Goal: Task Accomplishment & Management: Manage account settings

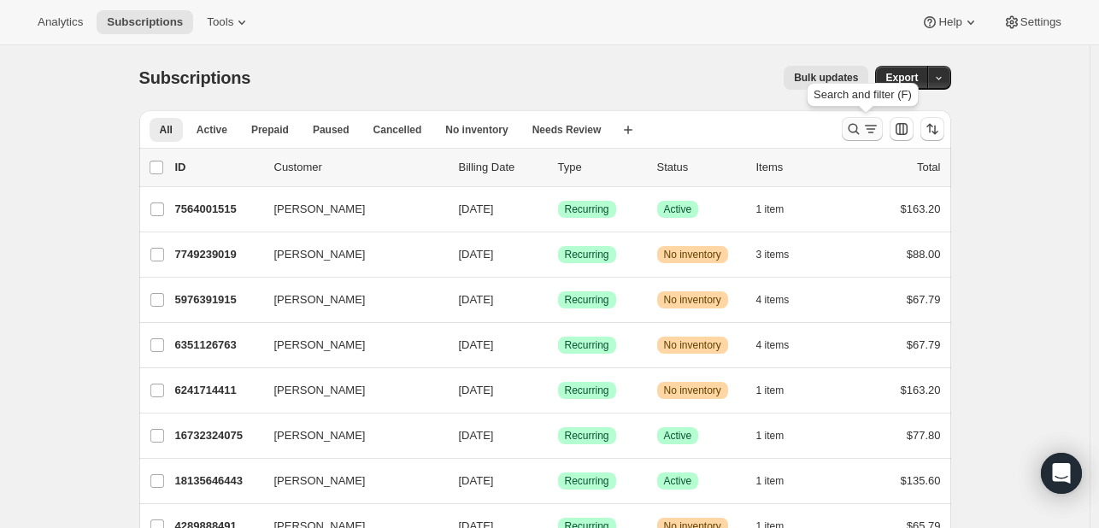
click at [849, 131] on button "Search and filter results" at bounding box center [862, 129] width 41 height 24
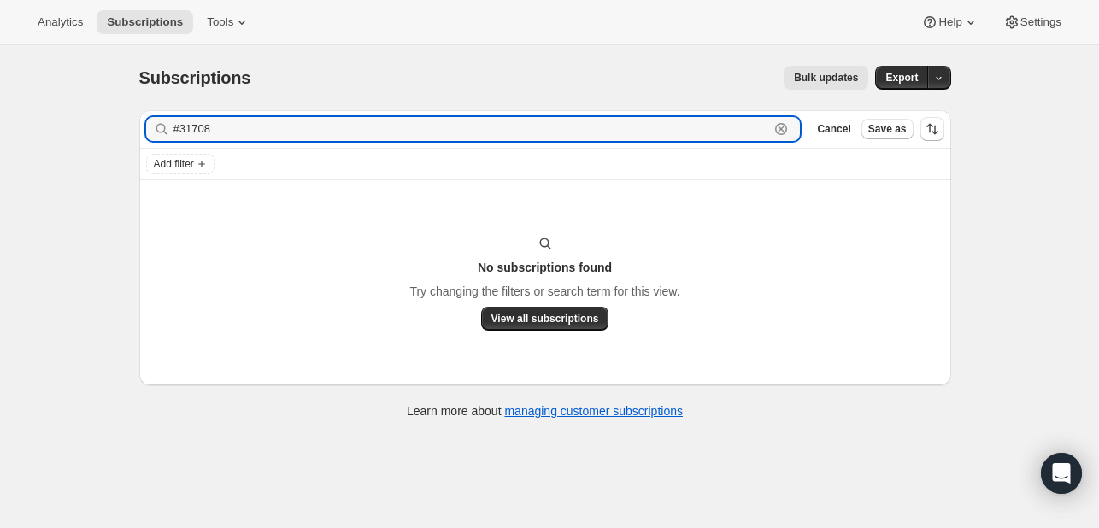
click at [128, 127] on div "Subscriptions. This page is ready Subscriptions Bulk updates More actions Bulk …" at bounding box center [545, 240] width 853 height 391
paste input "[EMAIL_ADDRESS][DOMAIN_NAME]"
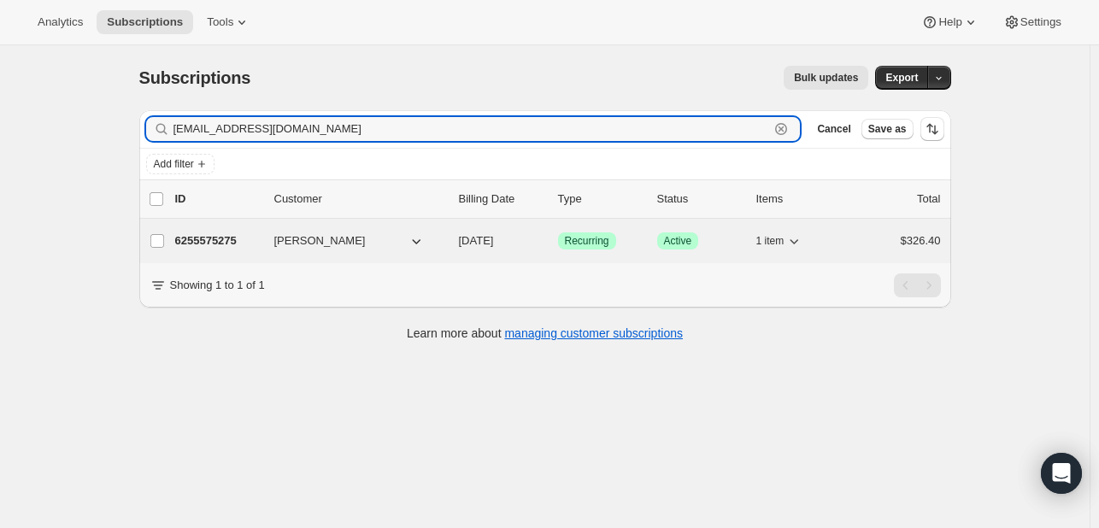
type input "[EMAIL_ADDRESS][DOMAIN_NAME]"
click at [221, 240] on p "6255575275" at bounding box center [217, 241] width 85 height 17
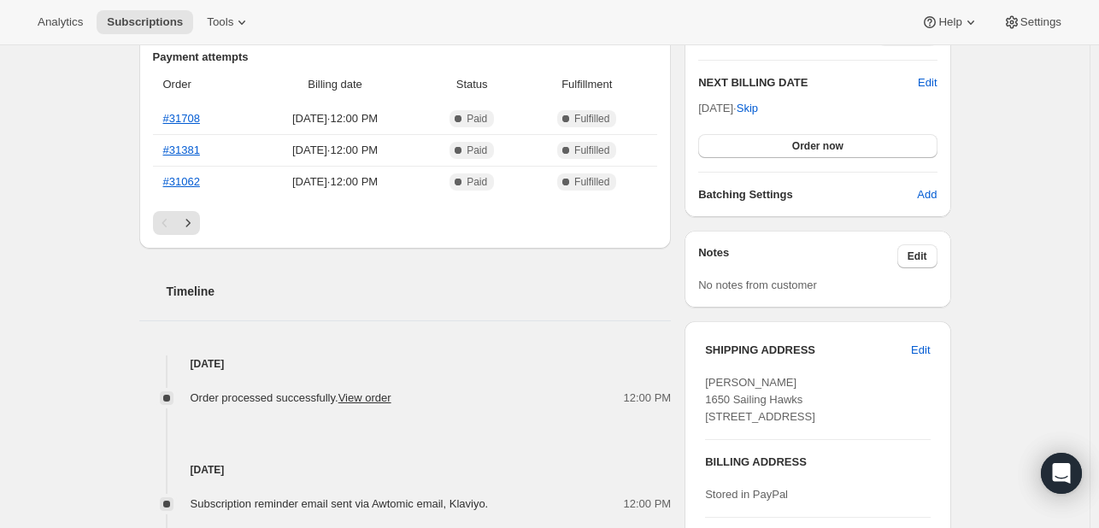
scroll to position [684, 0]
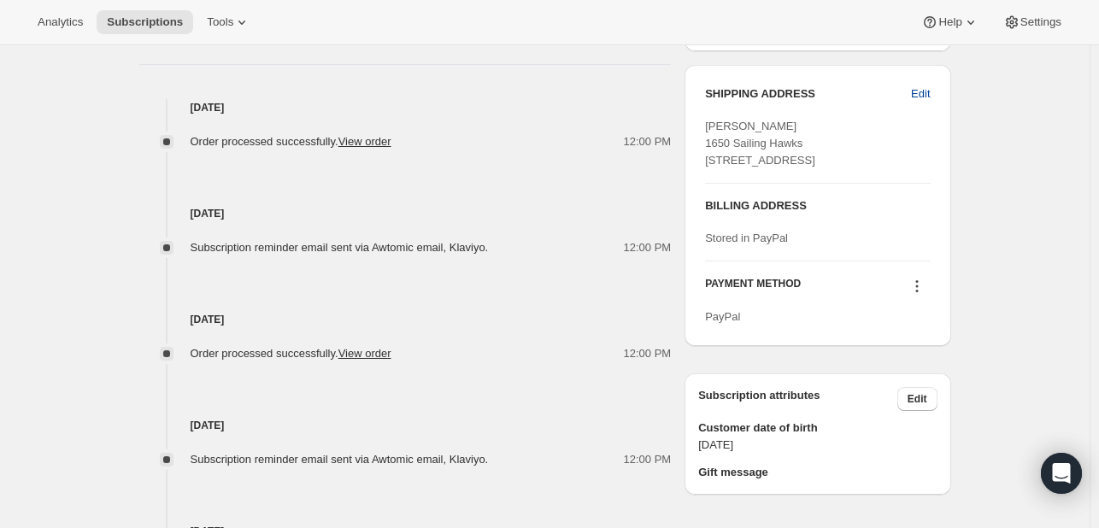
click at [927, 90] on span "Edit" at bounding box center [920, 93] width 19 height 17
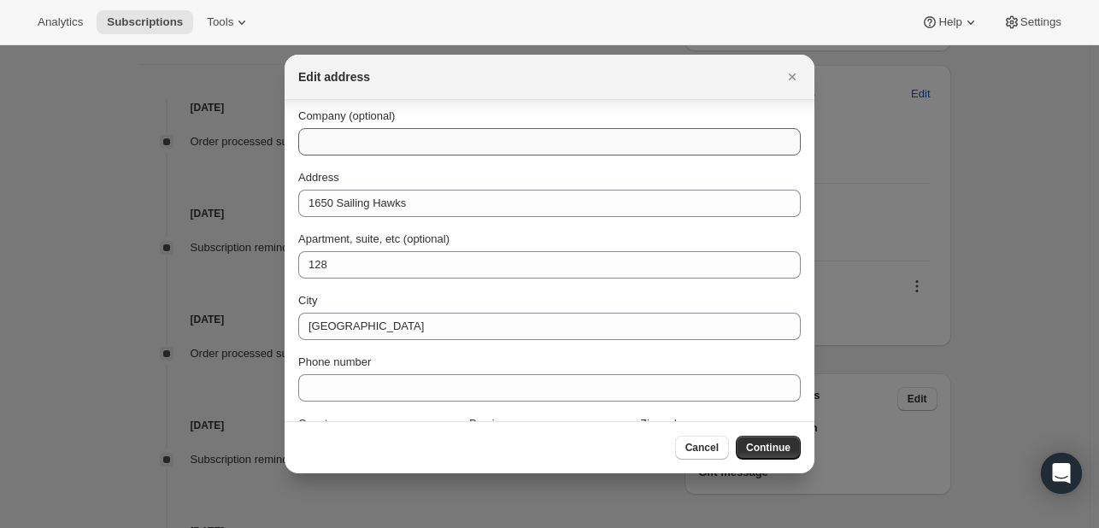
scroll to position [123, 0]
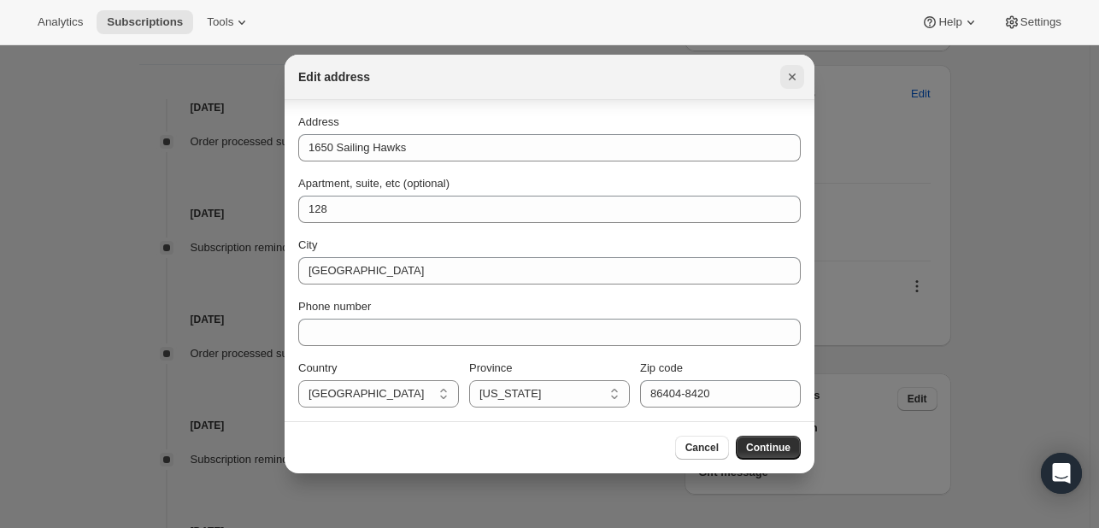
click at [787, 74] on icon "Close" at bounding box center [792, 76] width 17 height 17
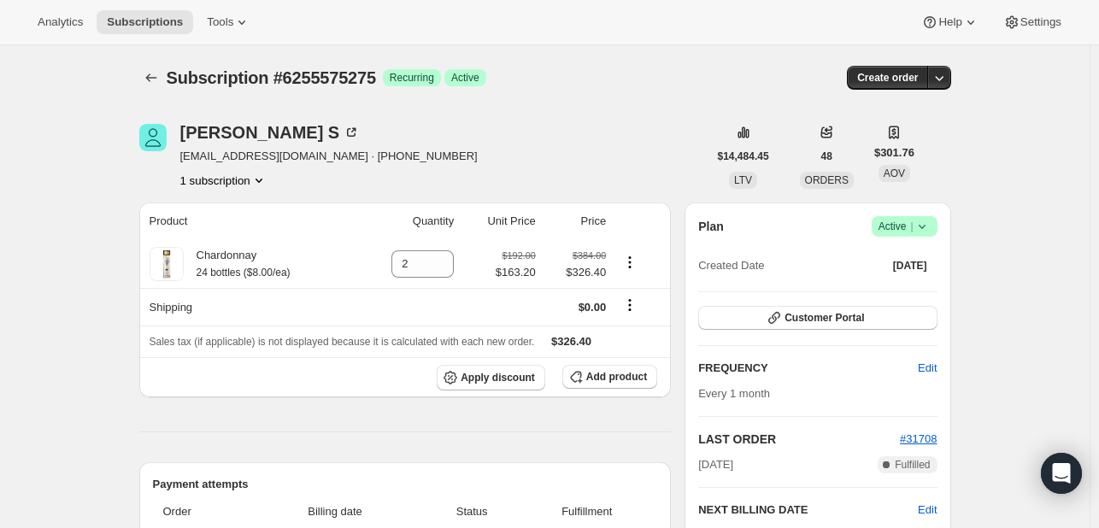
scroll to position [684, 0]
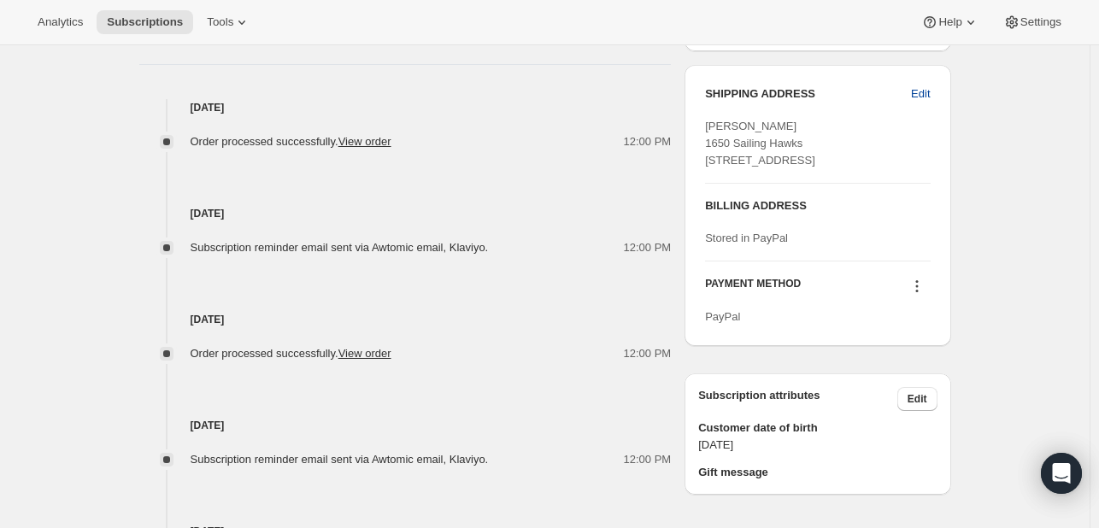
click at [924, 95] on span "Edit" at bounding box center [920, 93] width 19 height 17
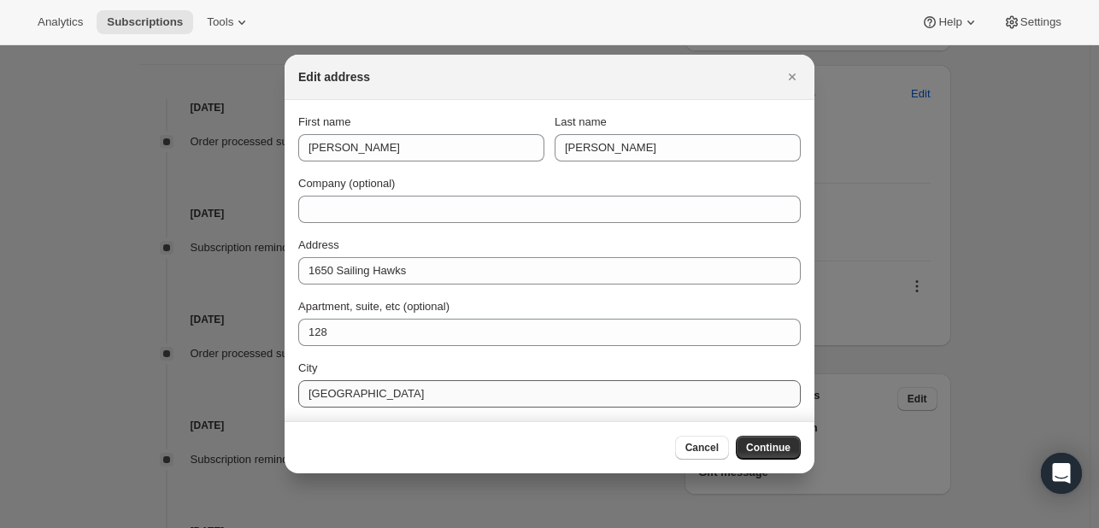
scroll to position [123, 0]
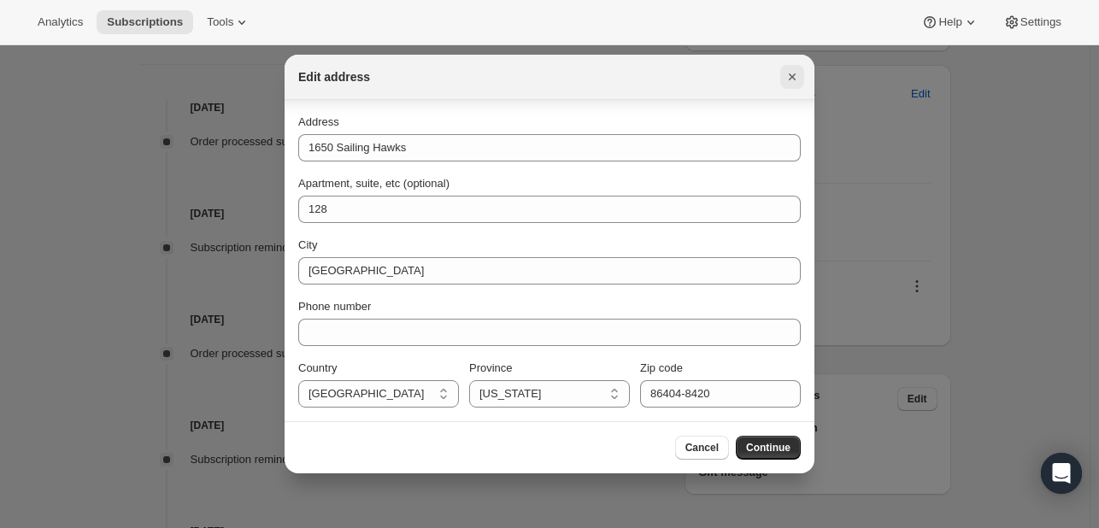
click at [791, 73] on icon "Close" at bounding box center [792, 76] width 17 height 17
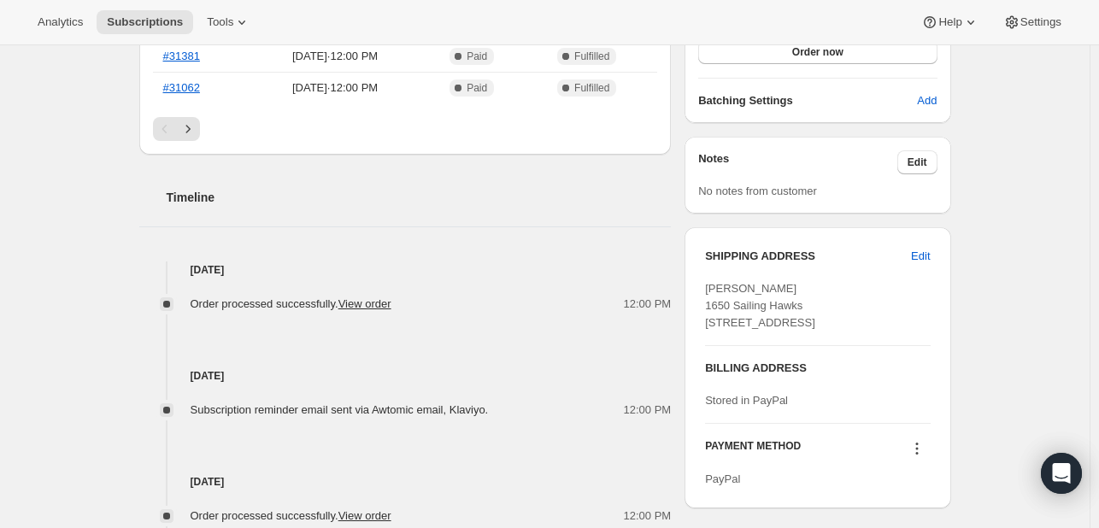
scroll to position [492, 0]
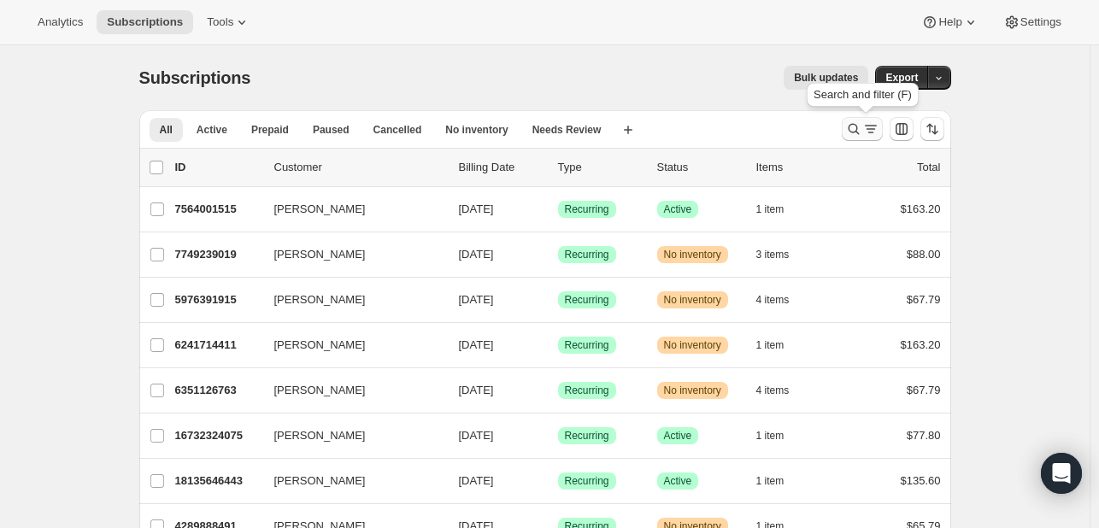
click at [856, 128] on icon "Search and filter results" at bounding box center [853, 129] width 17 height 17
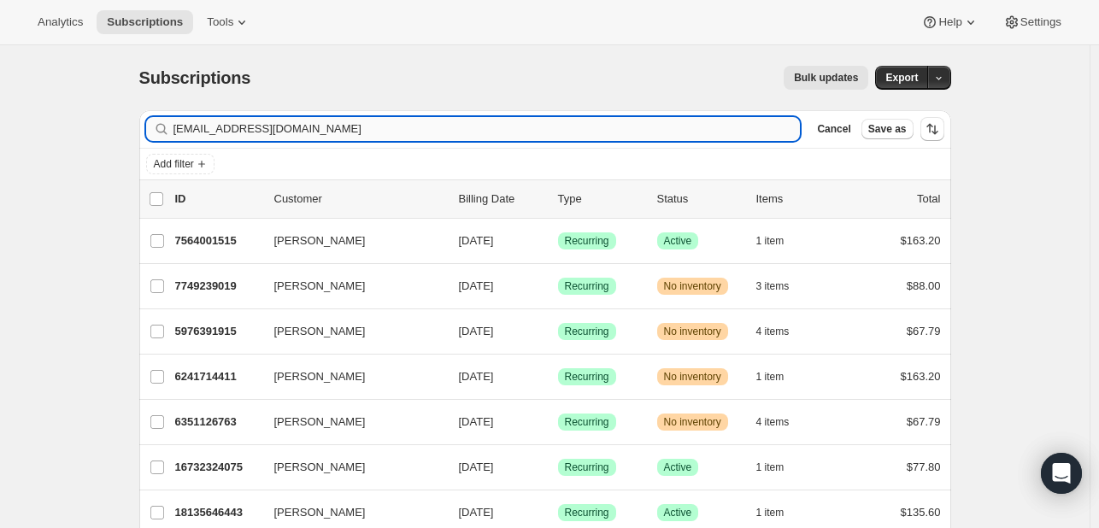
click at [374, 121] on input "debrazane9@gmail.com" at bounding box center [487, 129] width 627 height 24
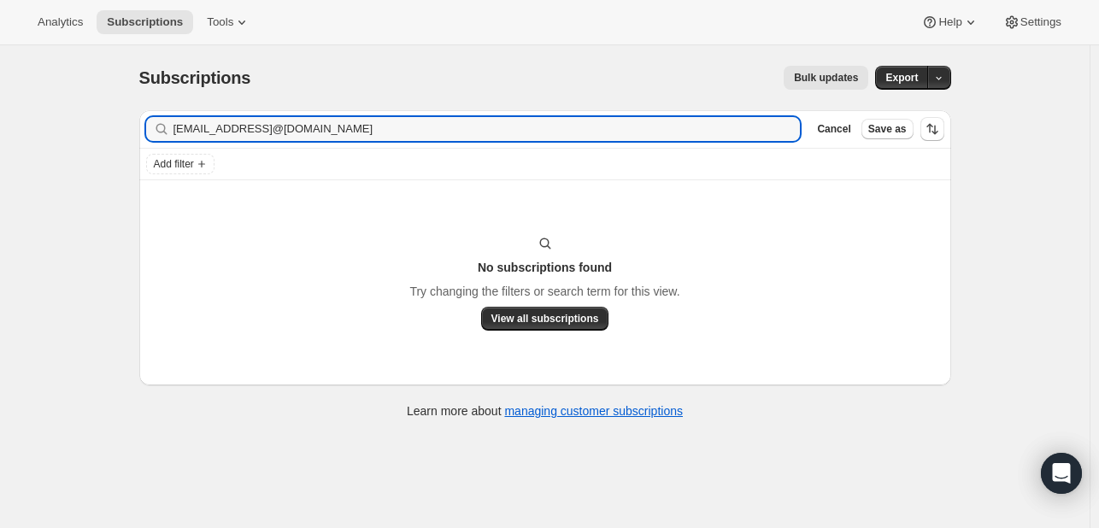
drag, startPoint x: 477, startPoint y: 134, endPoint x: 162, endPoint y: 131, distance: 315.4
click at [162, 131] on div "debrazane9@gmail.comdebrazane9@gmail.com Clear" at bounding box center [473, 129] width 655 height 24
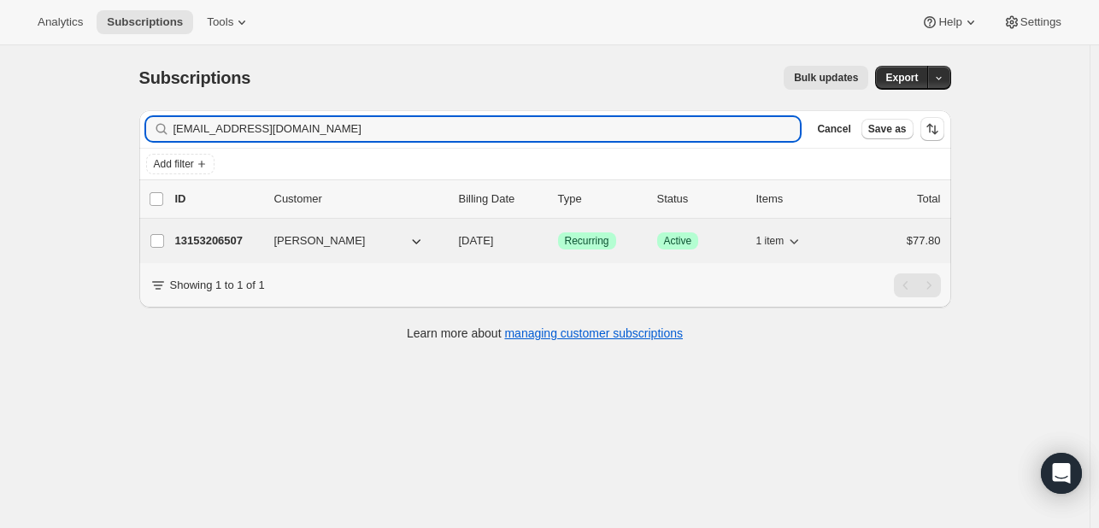
type input "debrazane9@gmail.com"
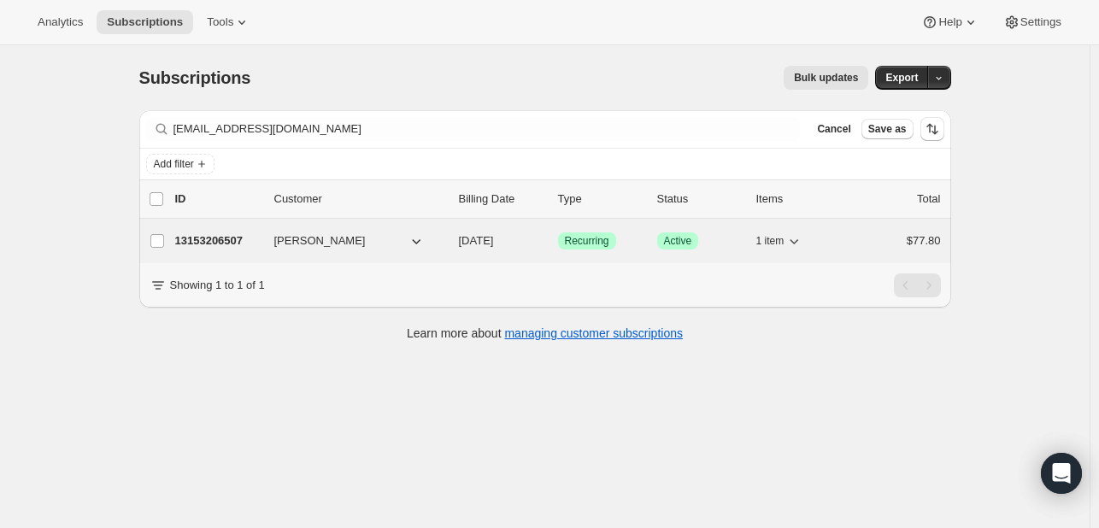
click at [228, 239] on p "13153206507" at bounding box center [217, 241] width 85 height 17
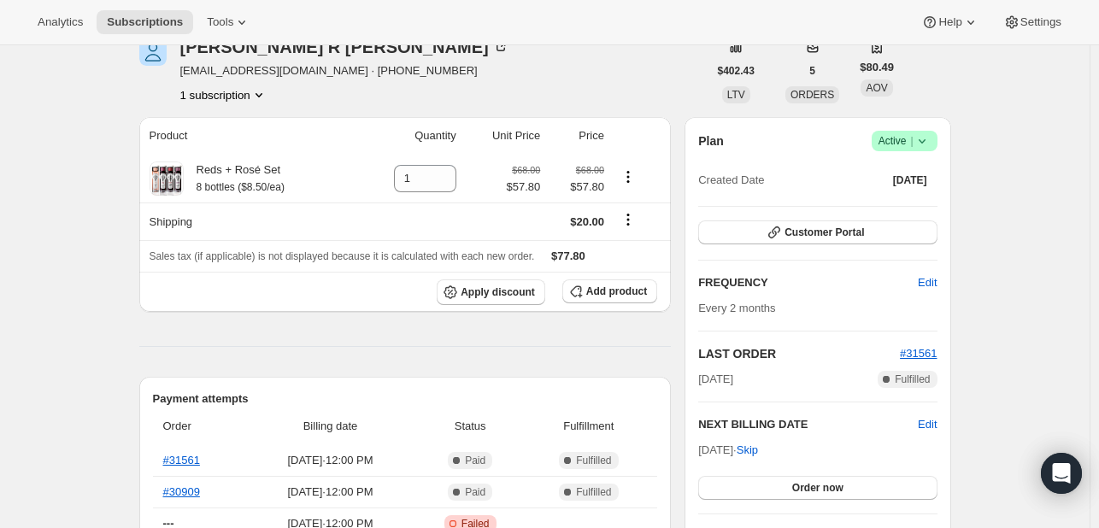
scroll to position [27, 0]
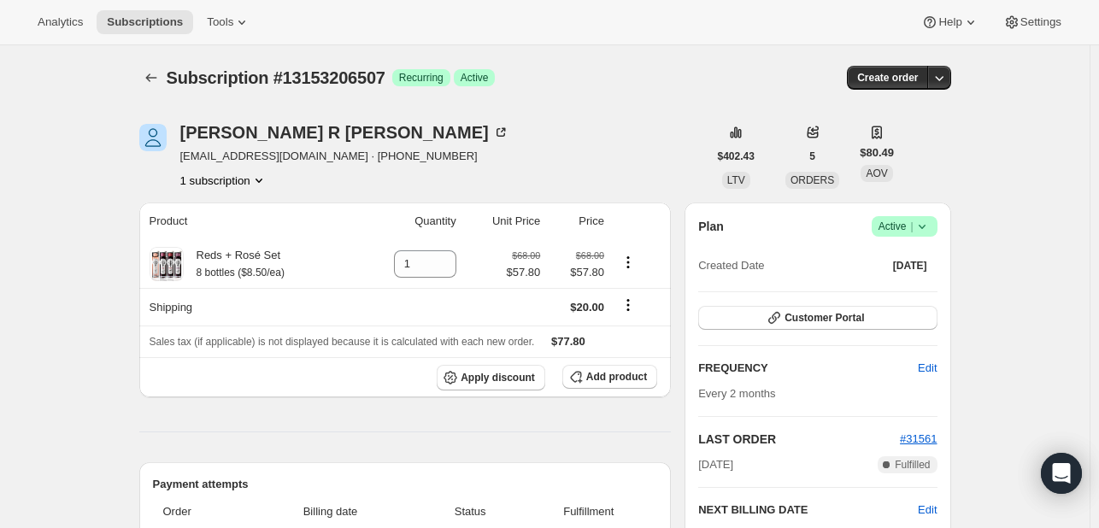
click at [926, 233] on icon at bounding box center [922, 226] width 17 height 17
click at [902, 291] on span "Cancel subscription" at bounding box center [902, 288] width 97 height 13
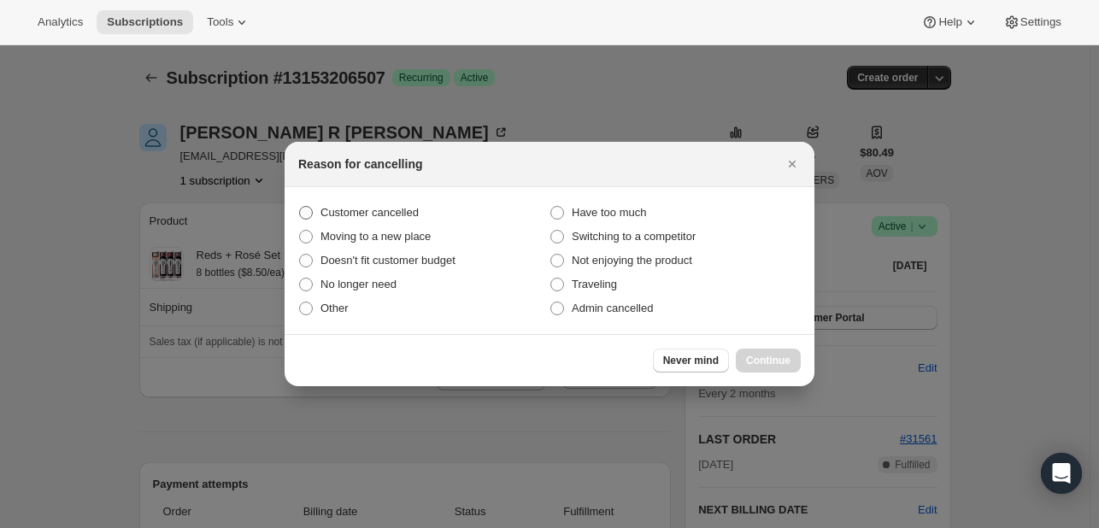
click at [397, 215] on span "Customer cancelled" at bounding box center [370, 212] width 98 height 13
click at [300, 207] on input "Customer cancelled" at bounding box center [299, 206] width 1 height 1
radio input "true"
click at [756, 356] on span "Continue" at bounding box center [768, 361] width 44 height 14
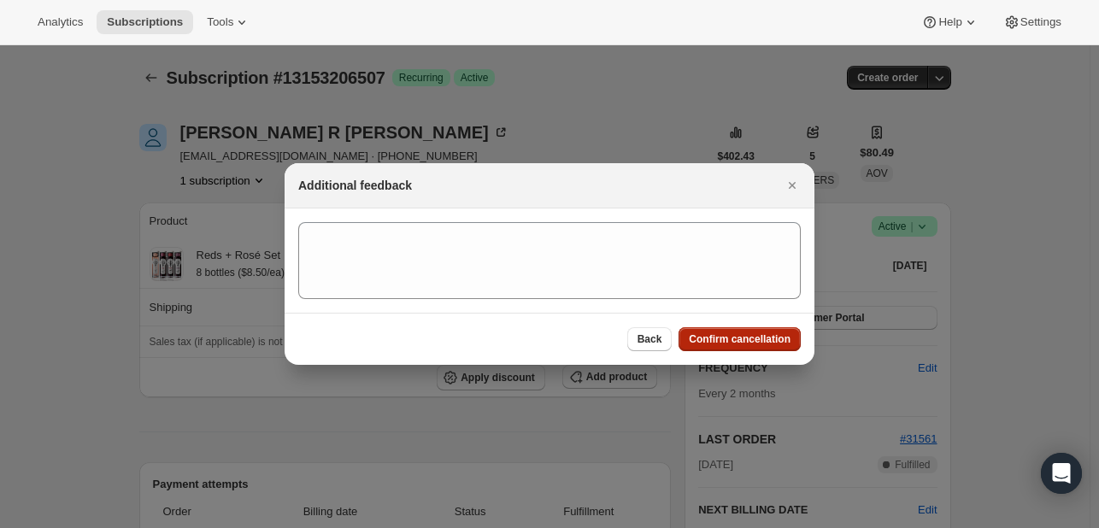
click at [740, 344] on span "Confirm cancellation" at bounding box center [740, 340] width 102 height 14
